Goal: Complete application form

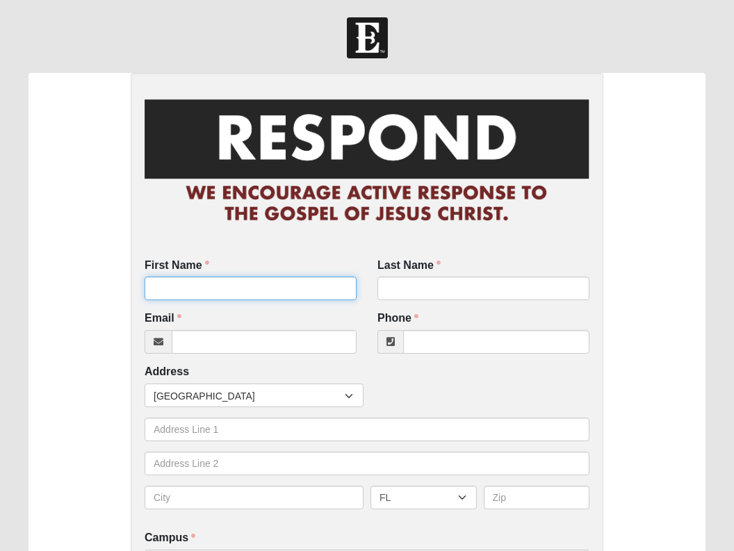
click at [193, 293] on input "First Name" at bounding box center [251, 289] width 212 height 24
type input "Kara & [PERSON_NAME]"
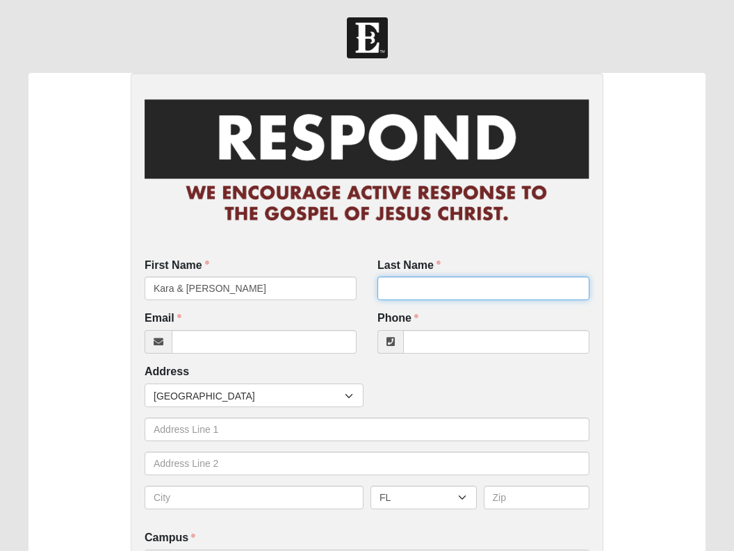
click at [395, 289] on input "Last Name" at bounding box center [483, 289] width 212 height 24
click at [411, 295] on input "[PERSON_NAME]" at bounding box center [483, 289] width 212 height 24
click at [437, 295] on input "Orourrke" at bounding box center [483, 289] width 212 height 24
click at [413, 295] on input "Orourrke" at bounding box center [483, 289] width 212 height 24
click at [443, 294] on input "[PERSON_NAME]" at bounding box center [483, 289] width 212 height 24
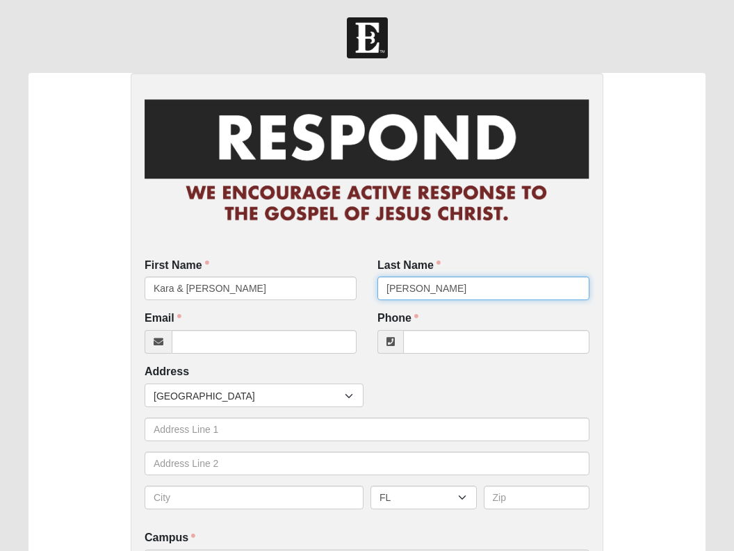
click at [391, 293] on input "[PERSON_NAME]" at bounding box center [483, 289] width 212 height 24
drag, startPoint x: 437, startPoint y: 288, endPoint x: 344, endPoint y: 288, distance: 93.1
click at [344, 288] on div "First Name [PERSON_NAME] & [PERSON_NAME] First Name is required. Last Name [PER…" at bounding box center [367, 285] width 466 height 54
type input "[PERSON_NAME]"
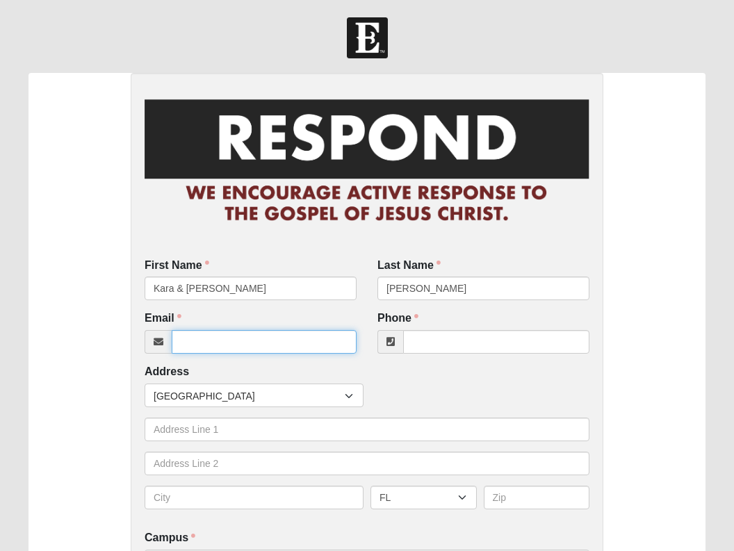
click at [212, 344] on input "Email" at bounding box center [264, 342] width 185 height 24
type input "[EMAIL_ADDRESS][DOMAIN_NAME]"
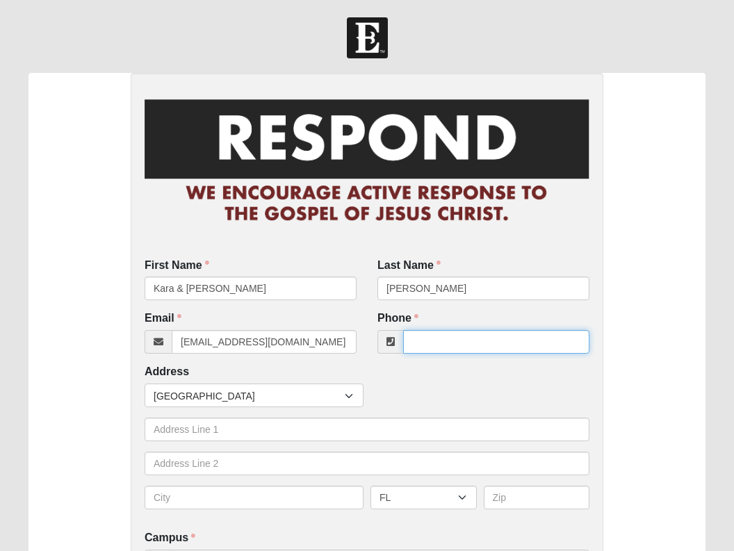
click at [441, 346] on input "Phone" at bounding box center [496, 342] width 186 height 24
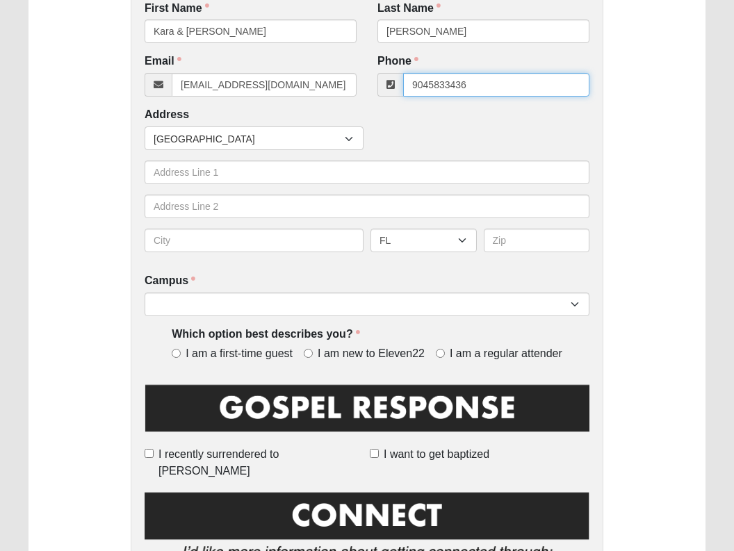
scroll to position [262, 0]
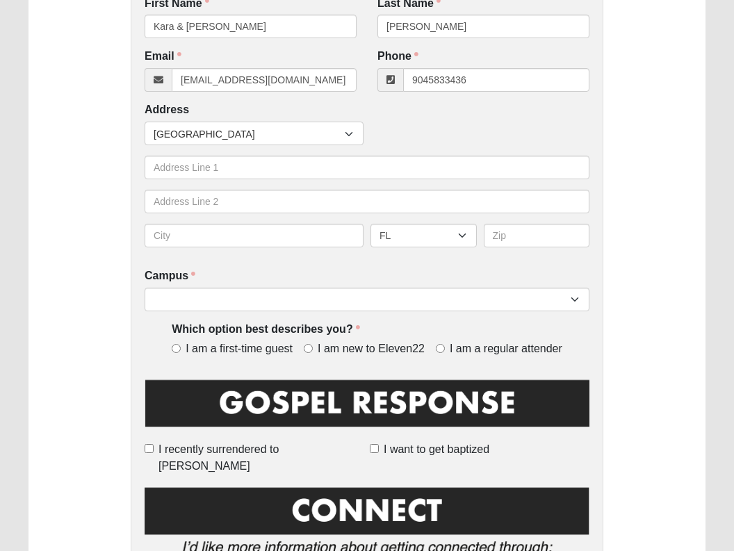
type input "[PHONE_NUMBER]"
click at [442, 353] on input "I am a regular attender" at bounding box center [440, 348] width 9 height 9
radio input "true"
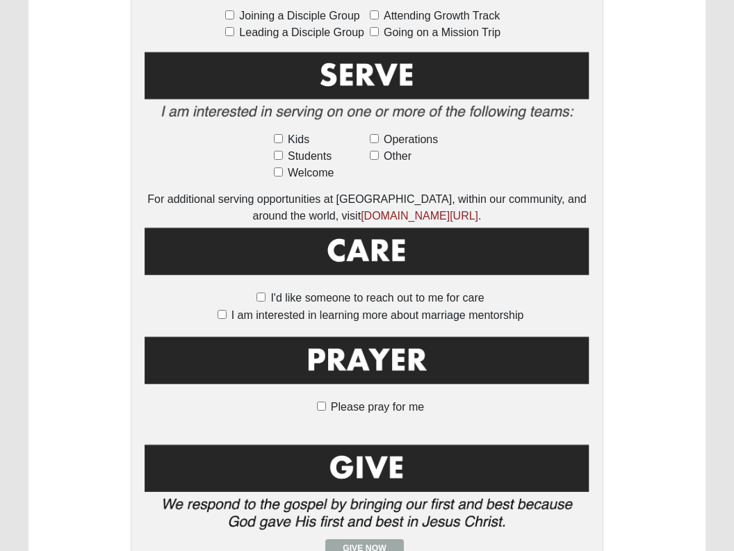
scroll to position [825, 0]
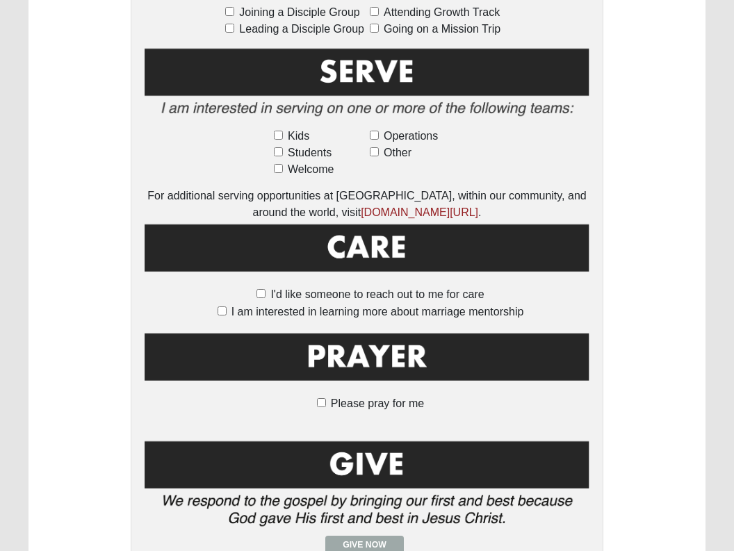
click at [320, 398] on input "Please pray for me" at bounding box center [321, 402] width 9 height 9
checkbox input "true"
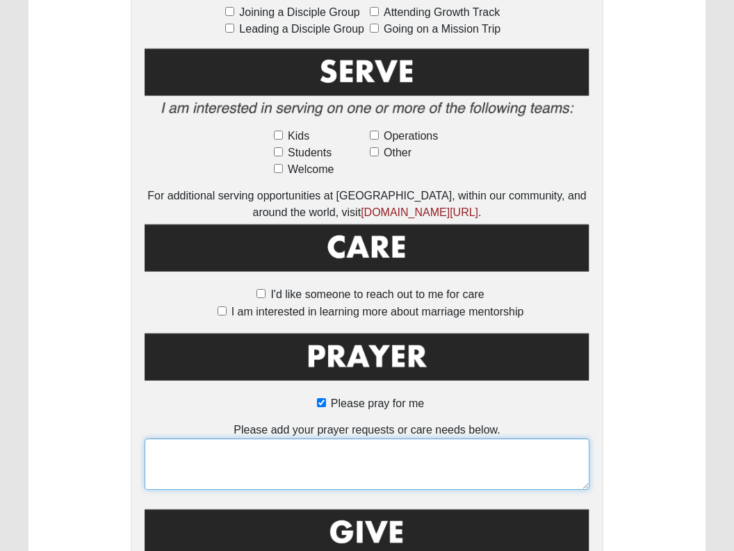
click at [316, 449] on textarea at bounding box center [367, 464] width 445 height 51
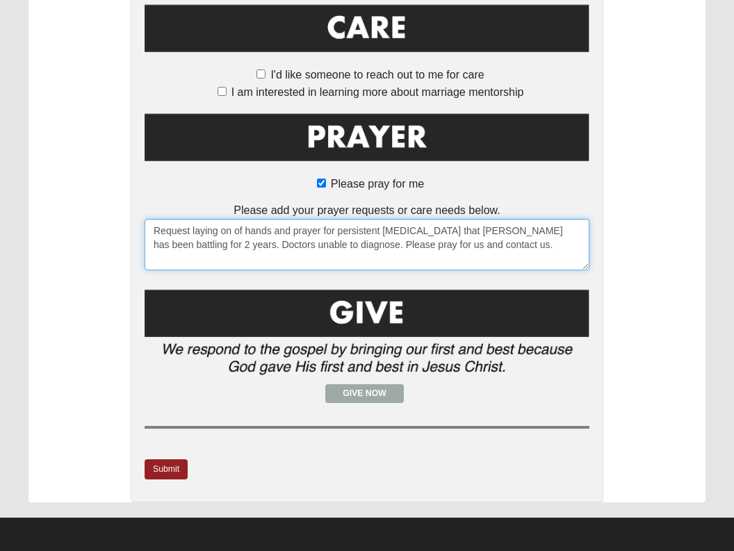
scroll to position [1044, 0]
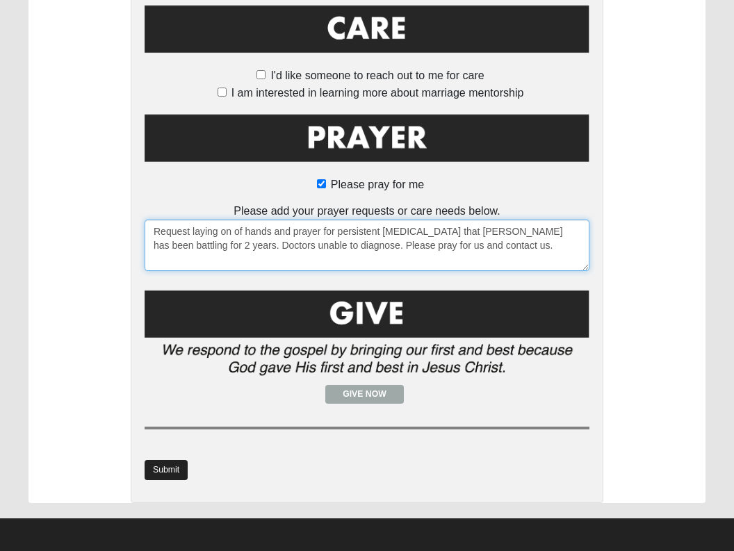
type textarea "Request laying on of hands and prayer for persistent [MEDICAL_DATA] that [PERSO…"
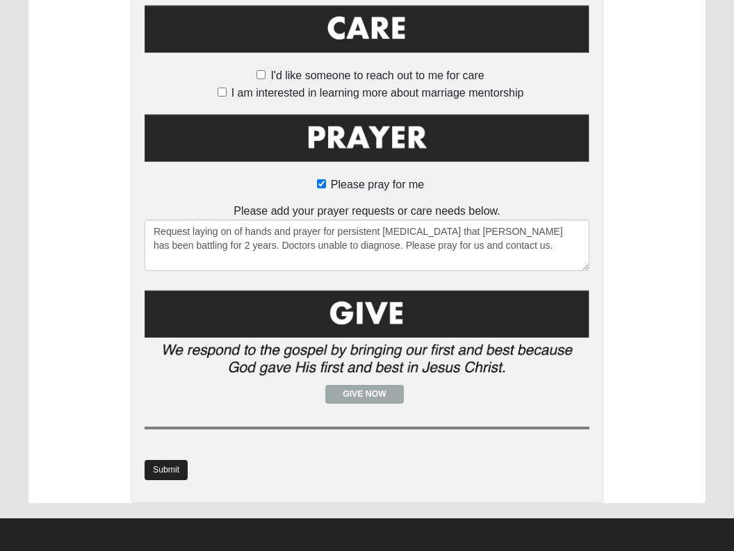
click at [167, 464] on link "Submit" at bounding box center [166, 470] width 43 height 20
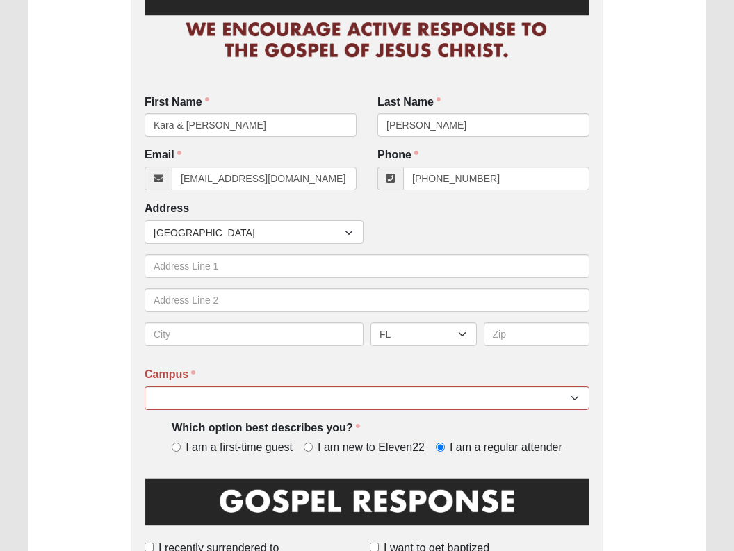
scroll to position [265, 0]
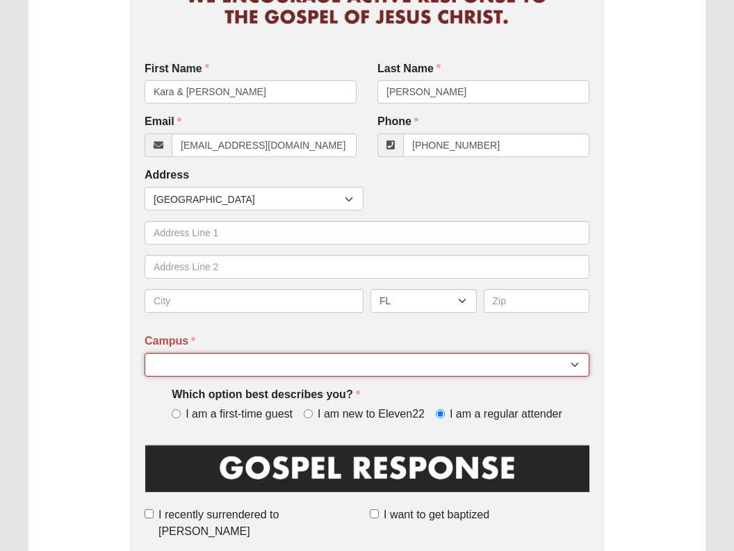
select select "17"
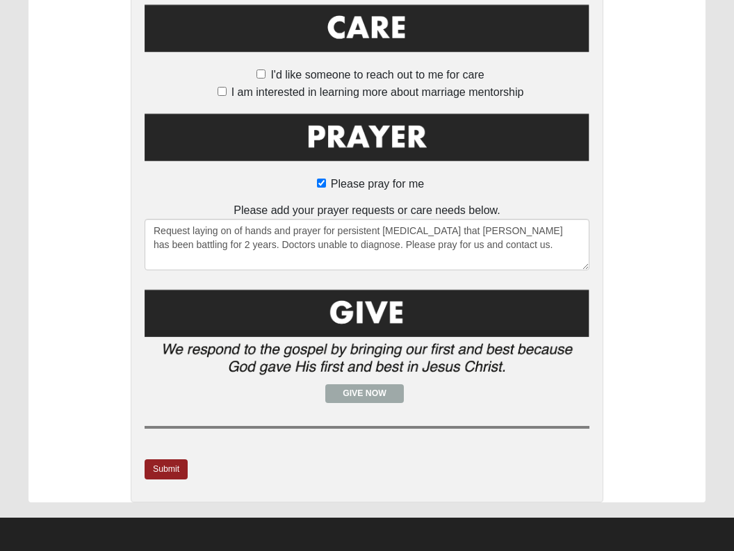
scroll to position [1044, 0]
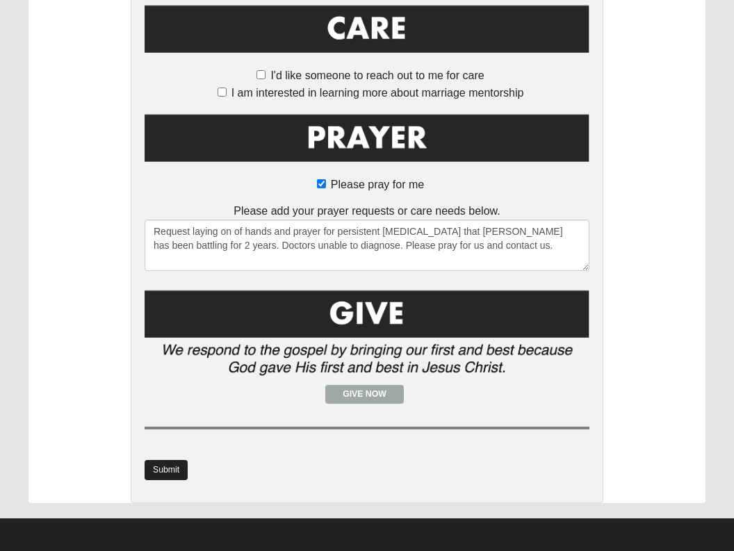
click at [161, 463] on link "Submit" at bounding box center [166, 470] width 43 height 20
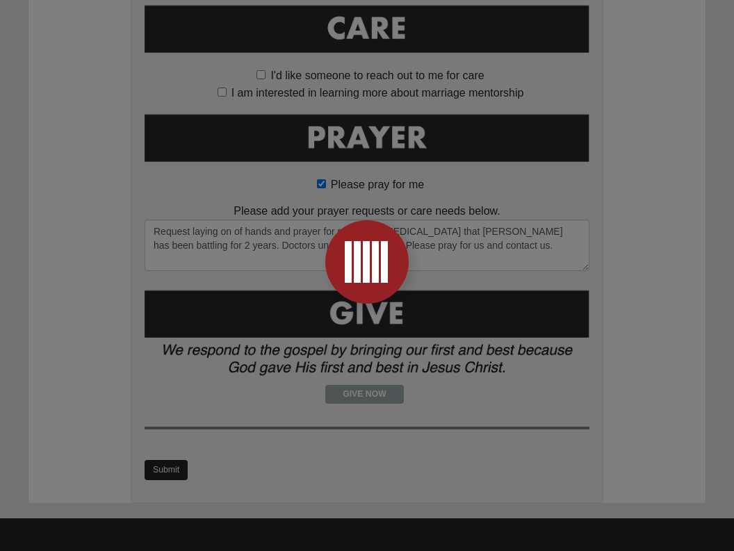
scroll to position [0, 0]
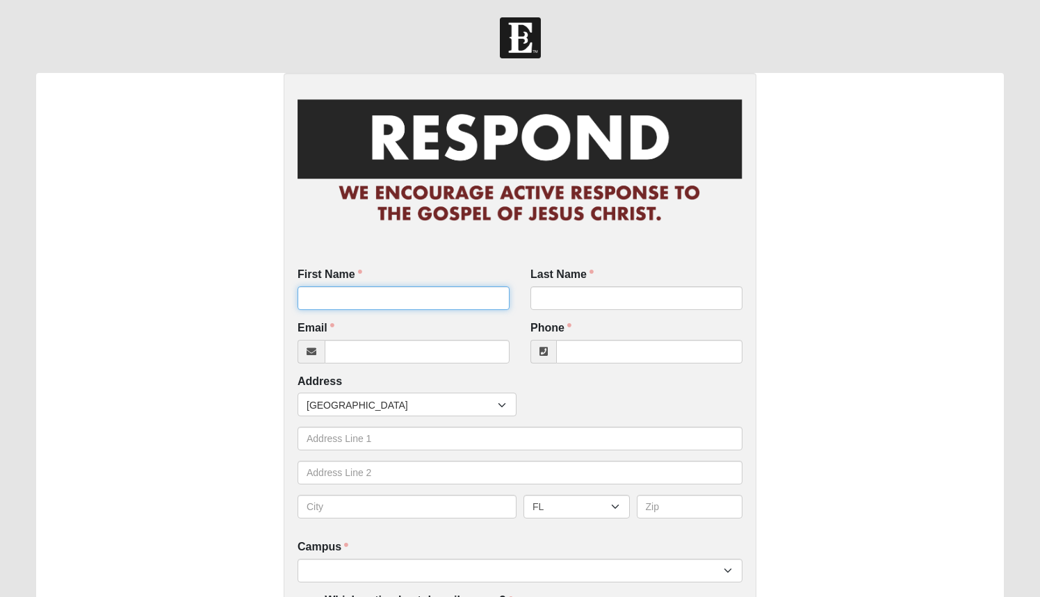
click at [370, 302] on input "First Name" at bounding box center [403, 298] width 212 height 24
type input "Mark"
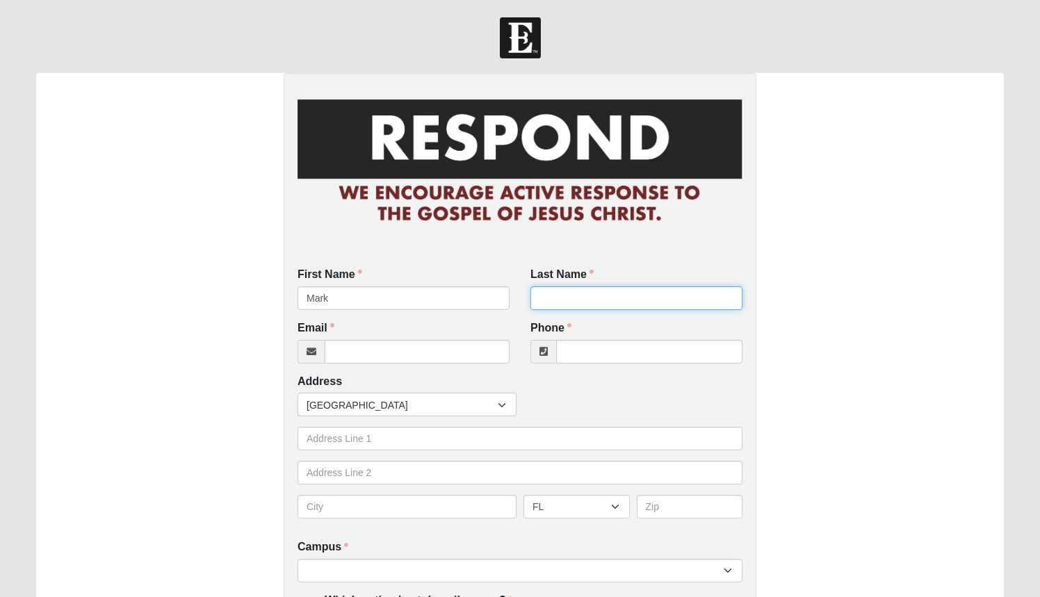
click at [582, 300] on input "Last Name" at bounding box center [636, 298] width 212 height 24
type input "Strickenburg"
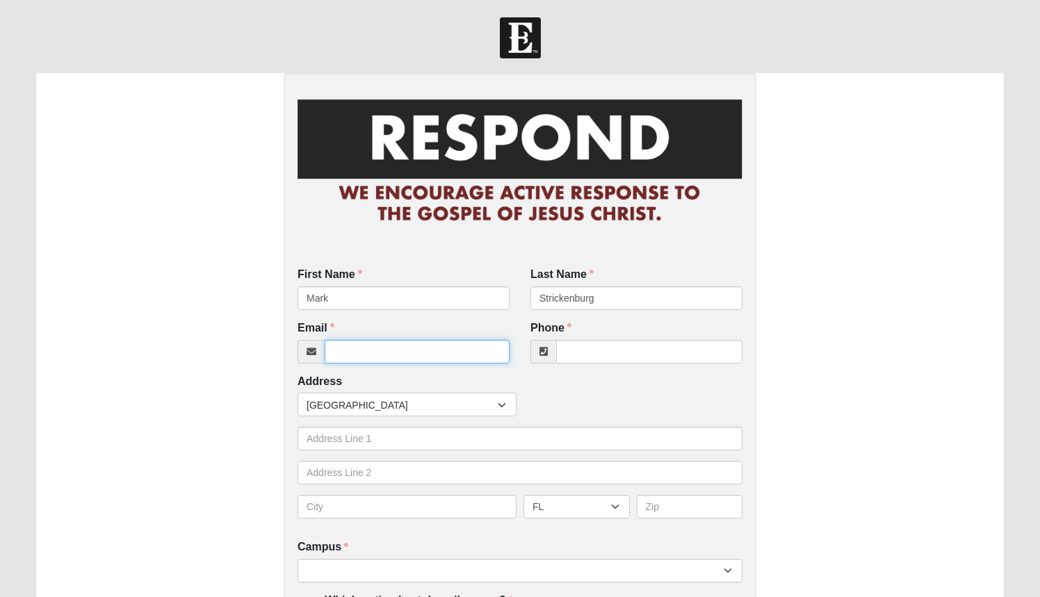
click at [400, 347] on input "Email" at bounding box center [417, 352] width 185 height 24
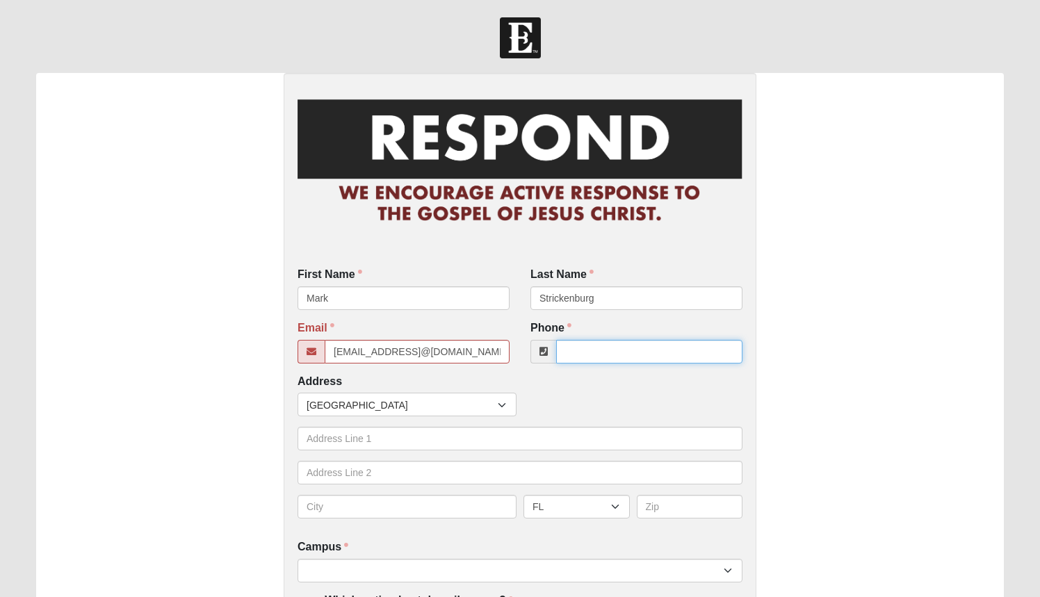
click at [645, 358] on input "Phone" at bounding box center [649, 352] width 186 height 24
click at [500, 360] on input "mark.strickenburg@gmail.comstrickenburg@gmail.com" at bounding box center [417, 352] width 185 height 24
click at [502, 359] on input "mark.strickenburg@gmail.comburg@gmail.com" at bounding box center [417, 352] width 185 height 24
click at [502, 357] on input "mark.strickenburg@gmail.commail.com" at bounding box center [417, 352] width 185 height 24
type input "mark.strickenburg@gmail.com"
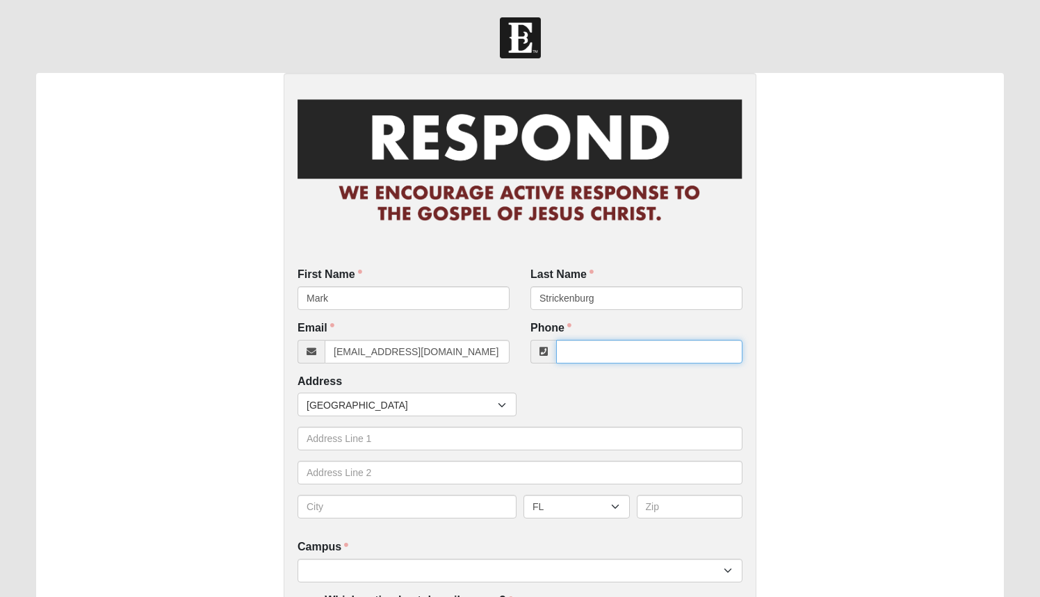
click at [595, 361] on input "Phone" at bounding box center [649, 352] width 186 height 24
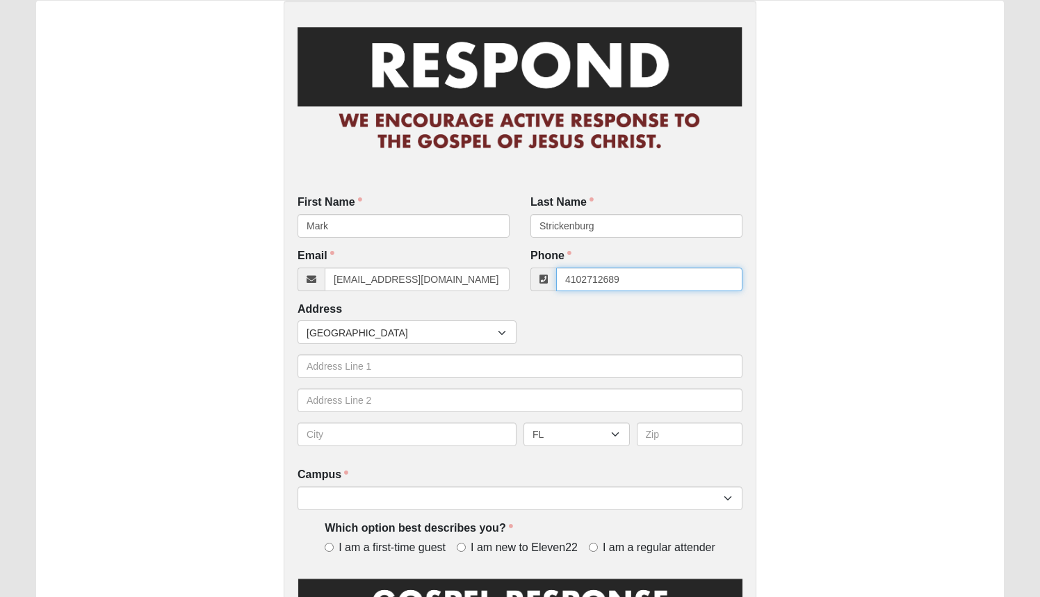
scroll to position [81, 0]
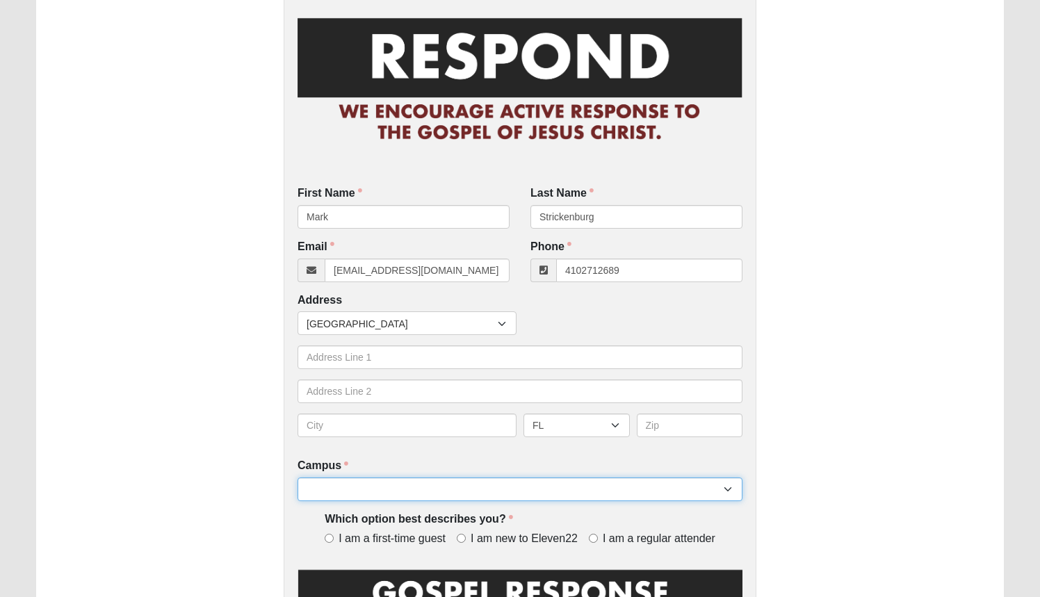
type input "(410) 271-2689"
select select "17"
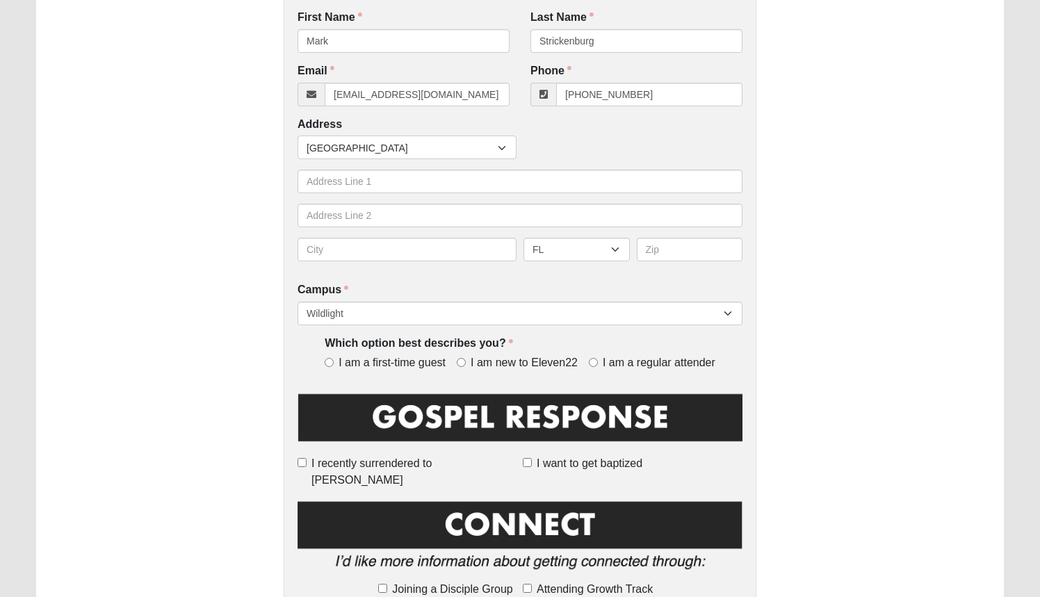
scroll to position [259, 0]
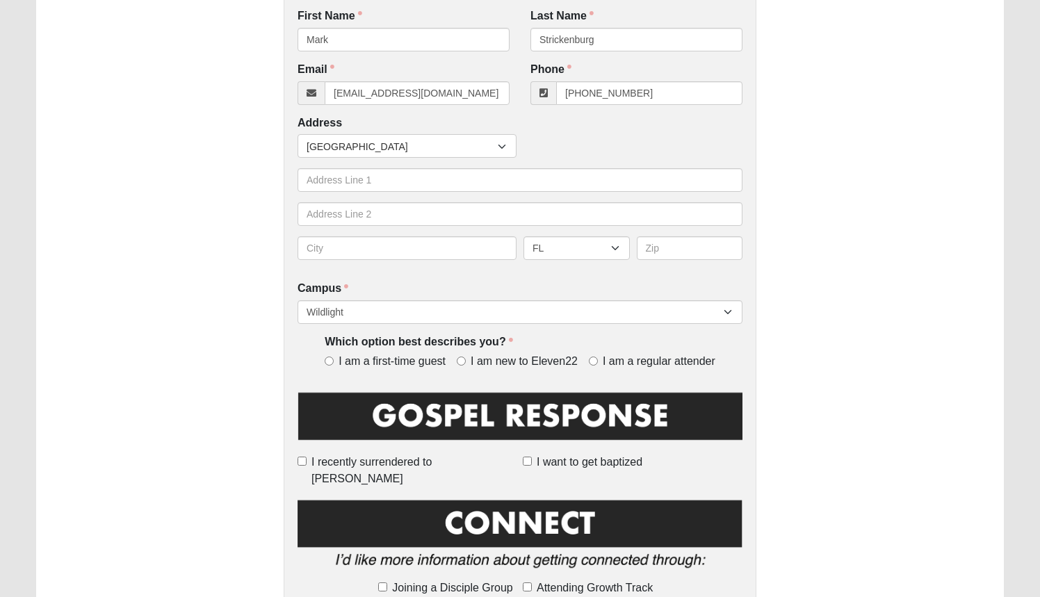
click at [592, 366] on input "I am a regular attender" at bounding box center [593, 361] width 9 height 9
radio input "true"
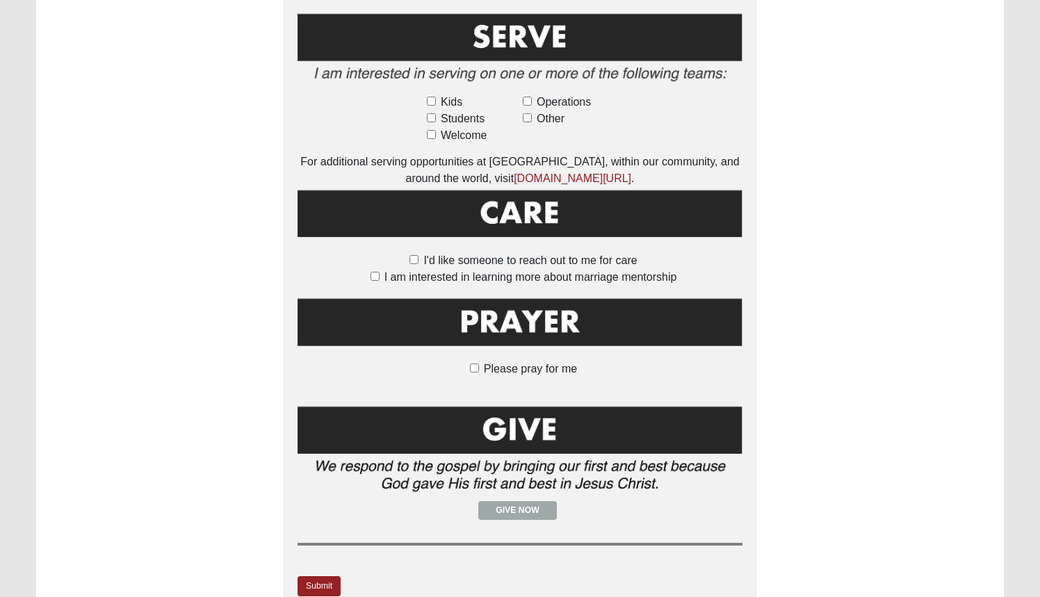
scroll to position [869, 0]
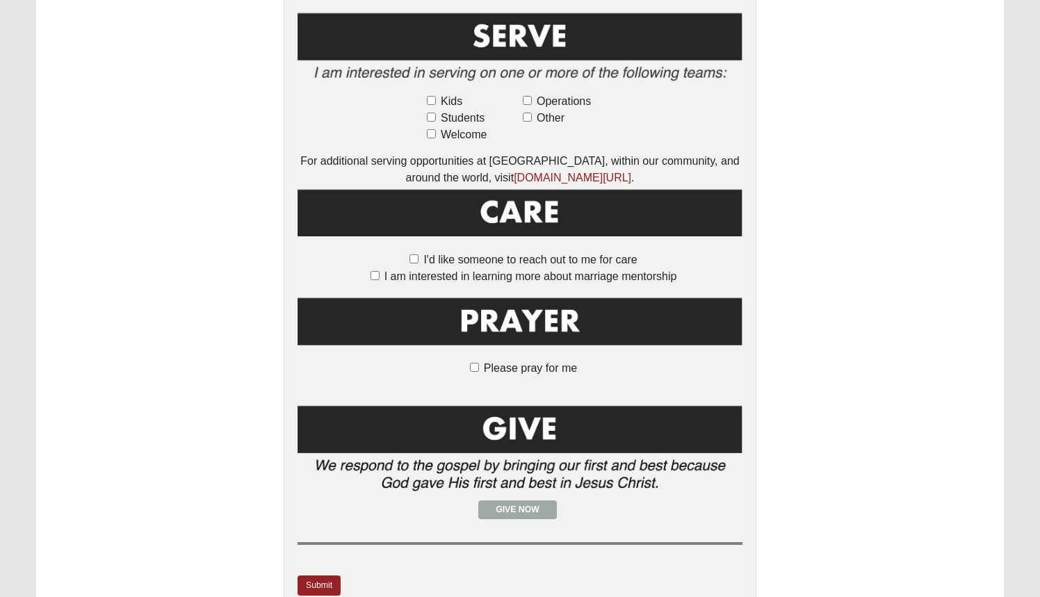
click at [475, 363] on input "Please pray for me" at bounding box center [474, 367] width 9 height 9
checkbox input "true"
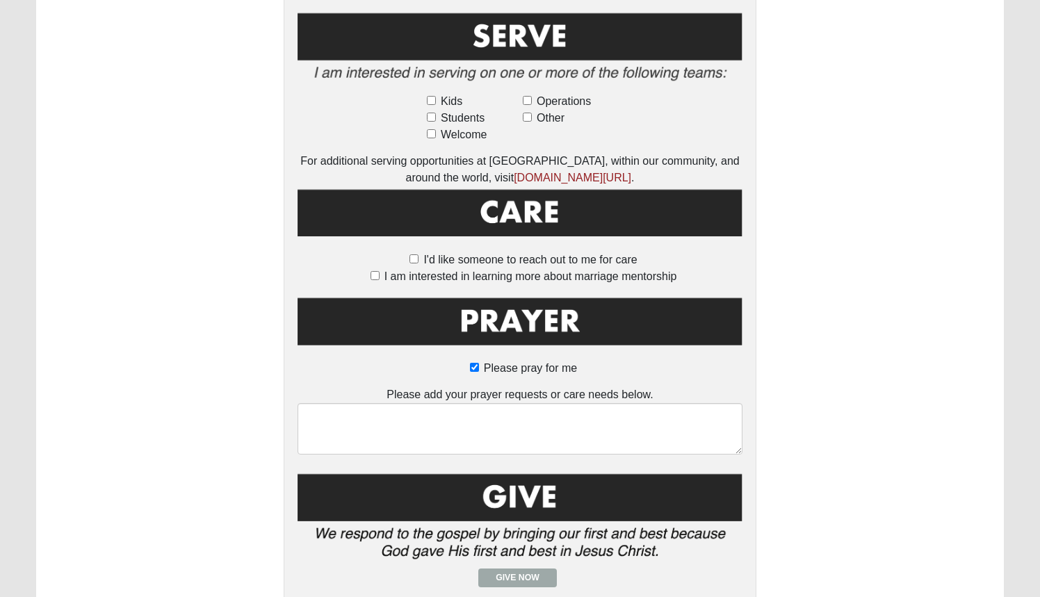
scroll to position [850, 0]
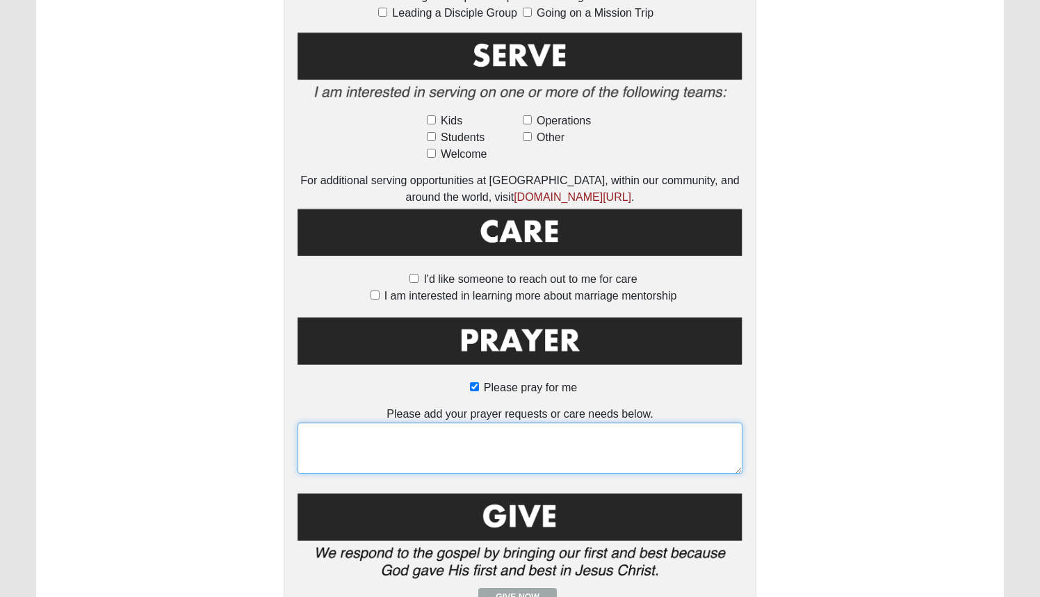
click at [466, 426] on textarea at bounding box center [519, 448] width 445 height 51
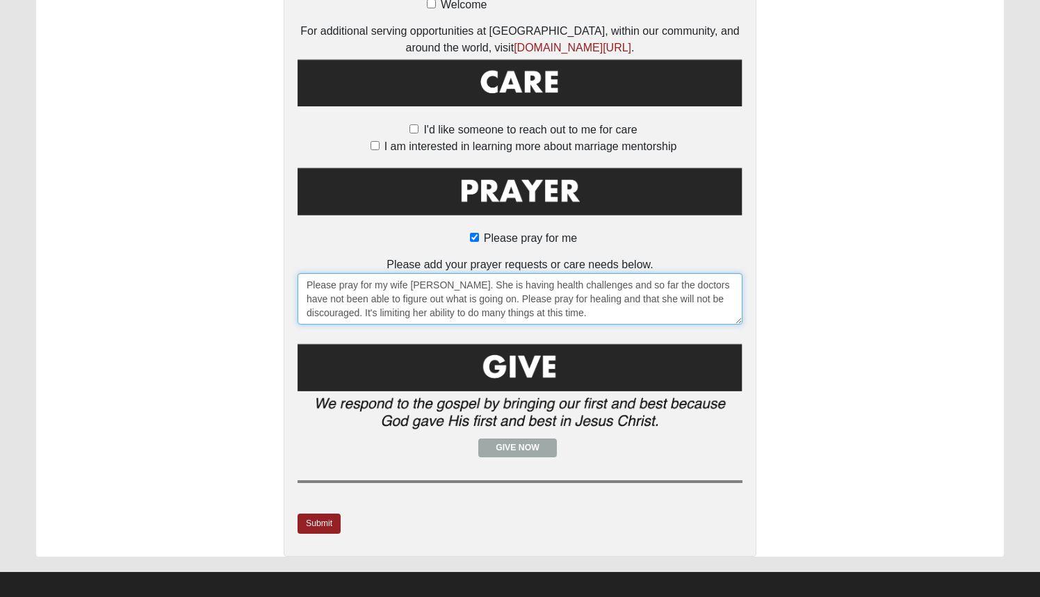
scroll to position [1001, 0]
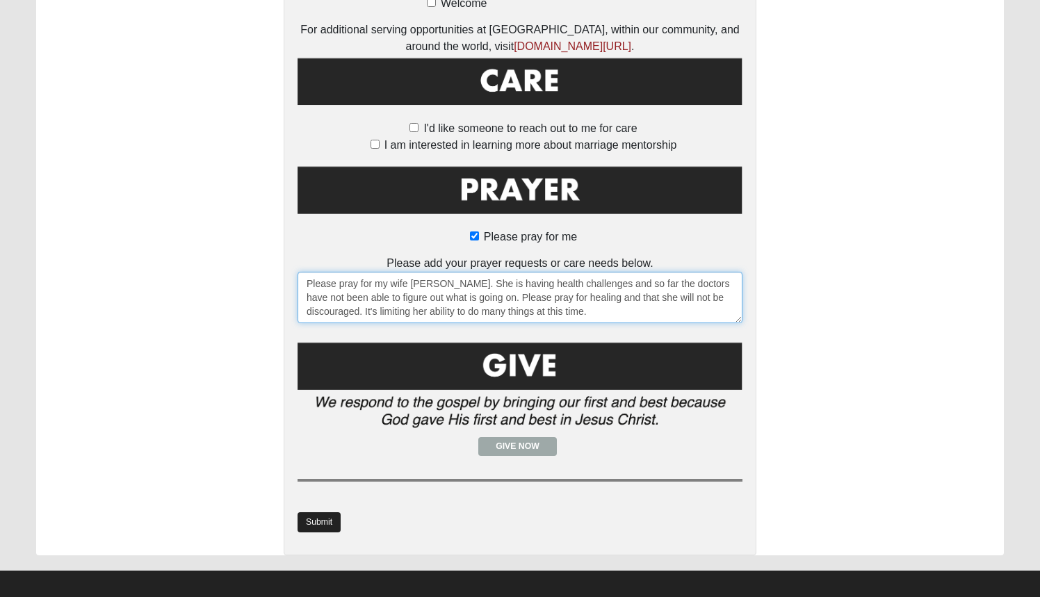
type textarea "Please pray for my wife Debbie. She is having health challenges and so far the …"
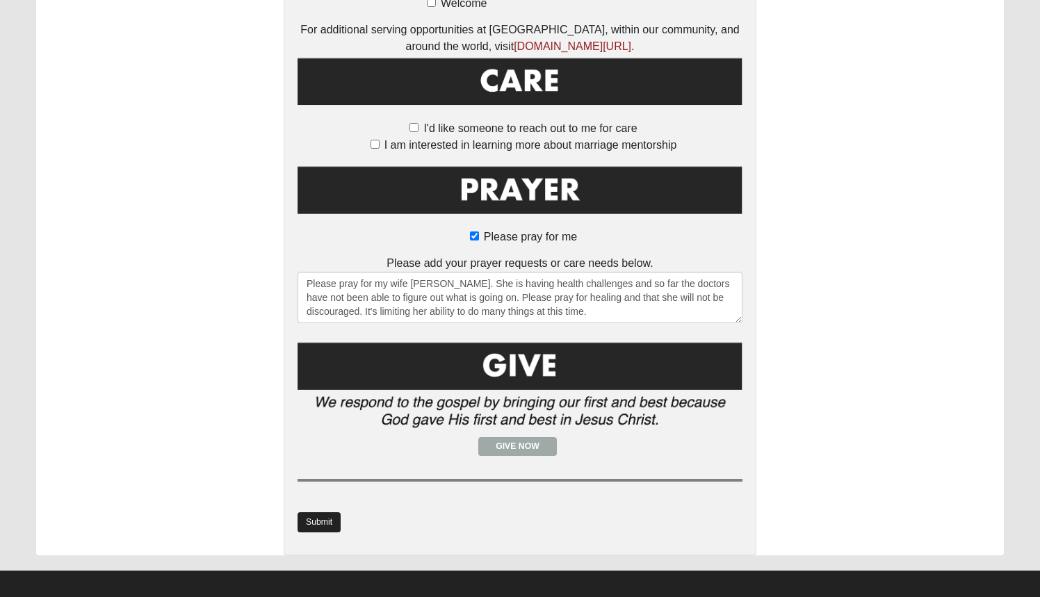
click at [323, 514] on link "Submit" at bounding box center [318, 522] width 43 height 20
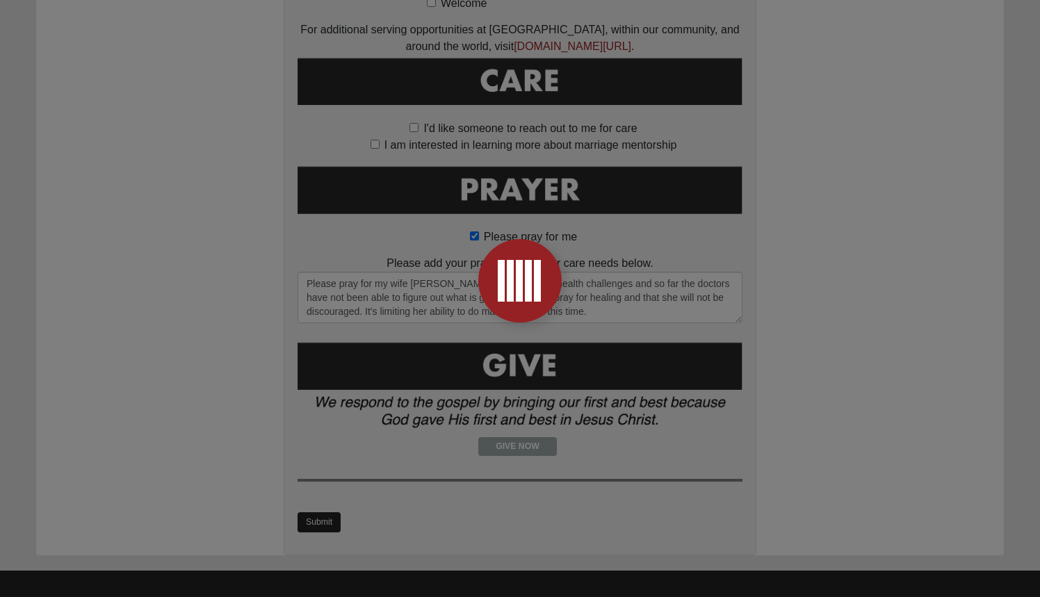
scroll to position [0, 0]
